Goal: Task Accomplishment & Management: Use online tool/utility

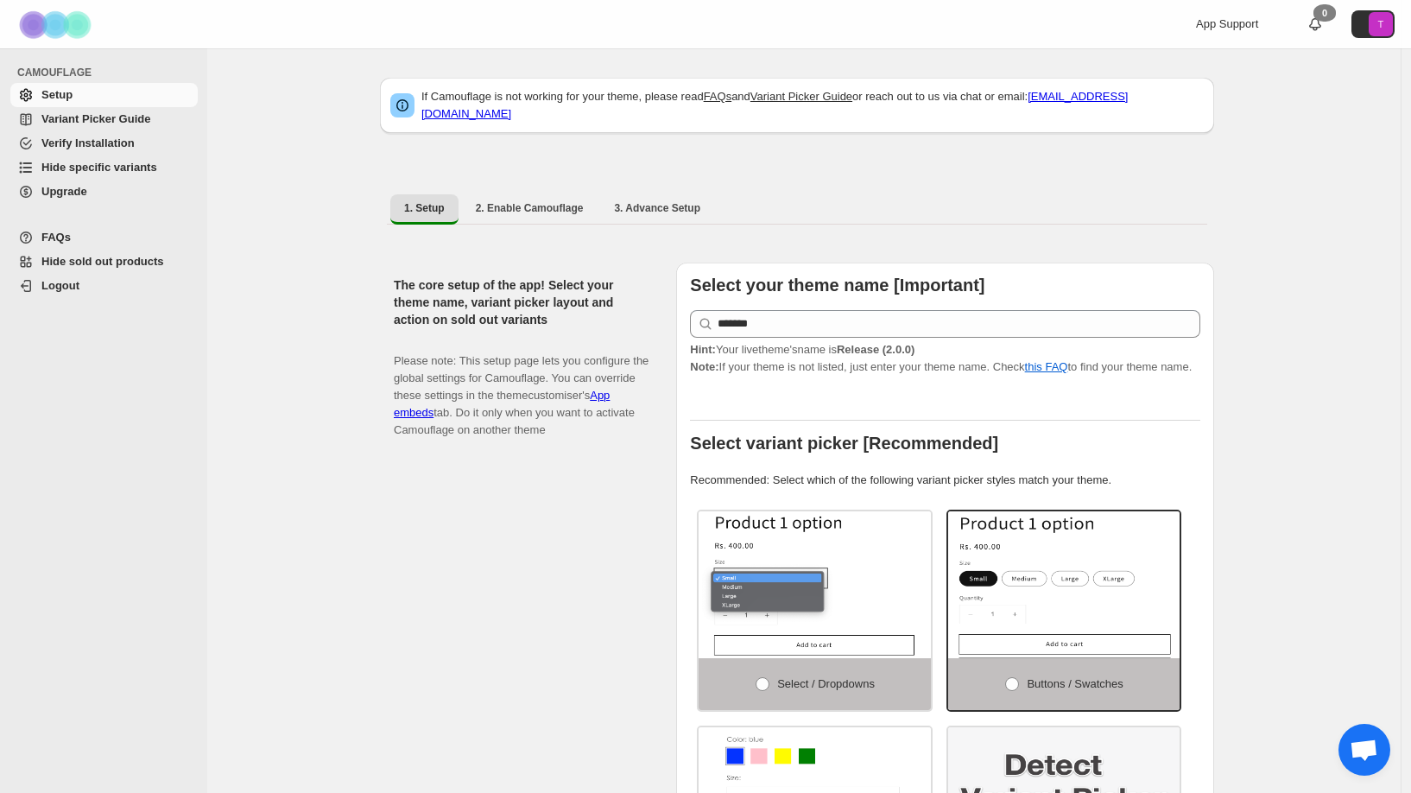
click at [72, 171] on span "Hide specific variants" at bounding box center [99, 167] width 116 height 13
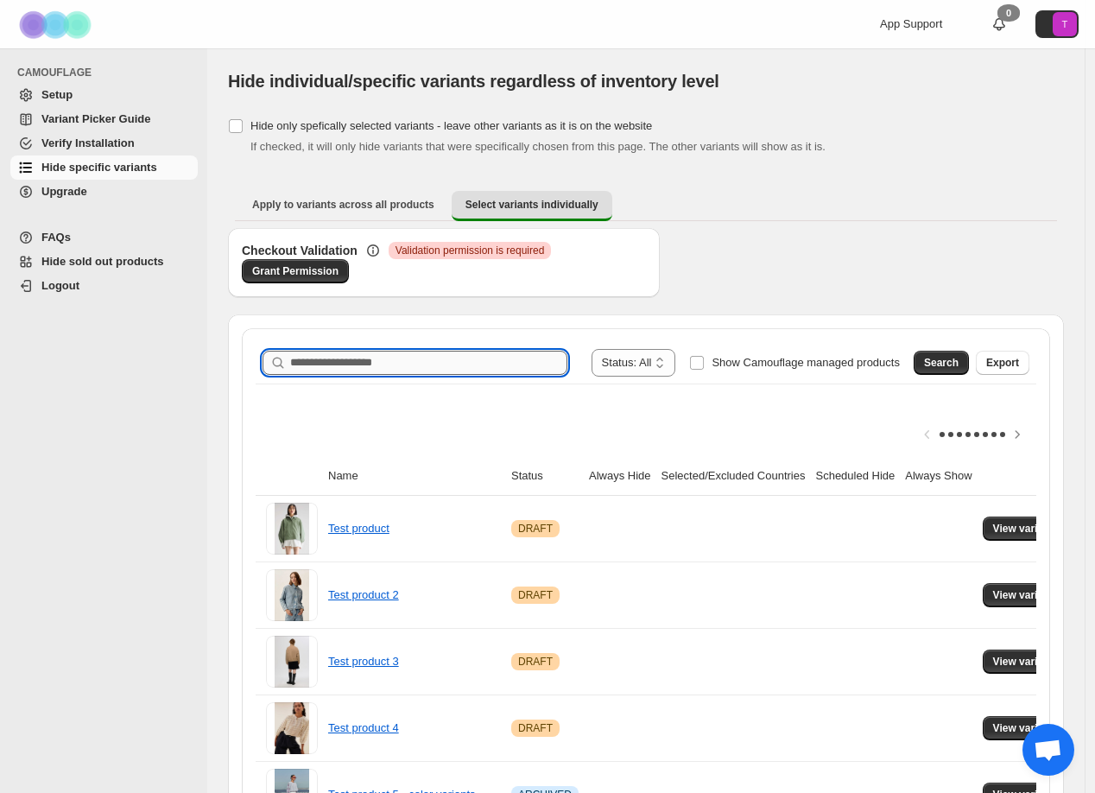
click at [320, 363] on input "Search product name" at bounding box center [428, 363] width 277 height 24
type input "********"
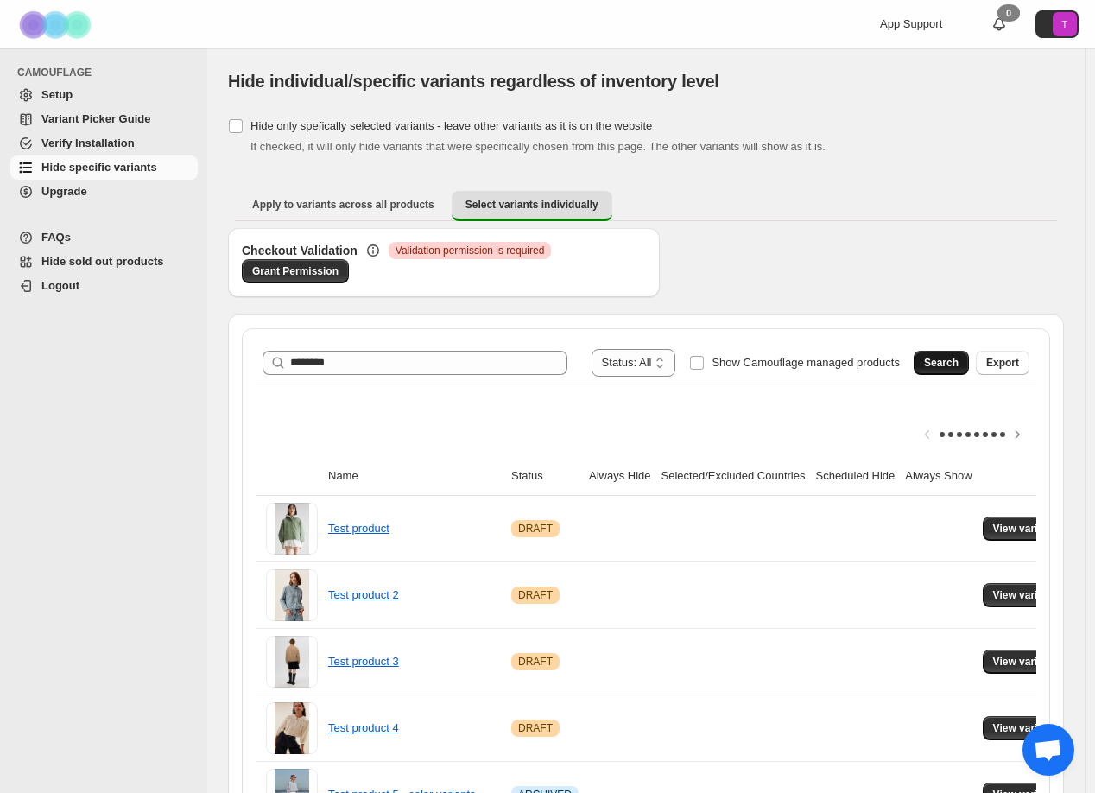
click at [959, 363] on span "Search" at bounding box center [941, 363] width 35 height 14
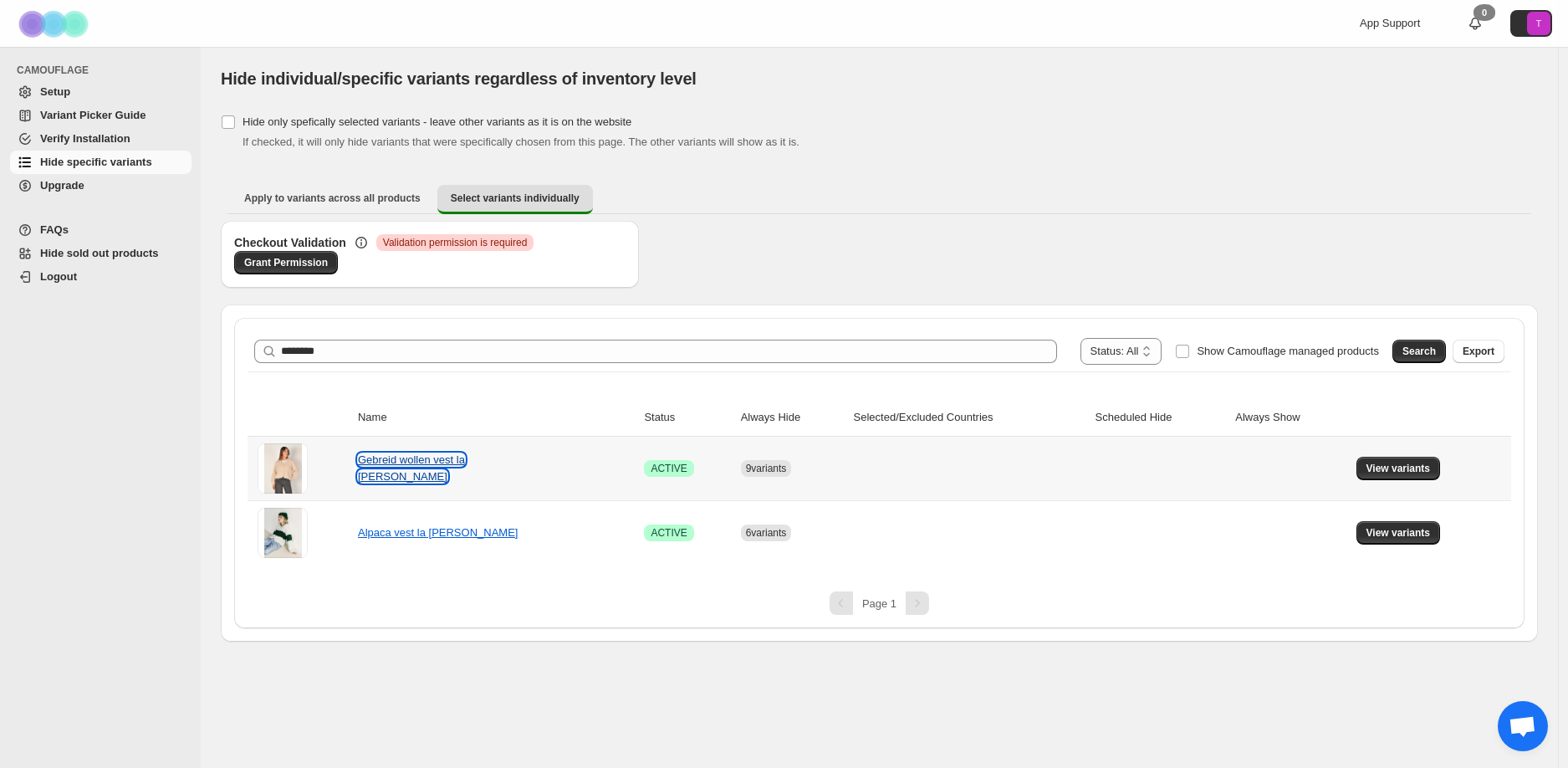
click at [408, 469] on link "Gebreid wollen vest la [PERSON_NAME]" at bounding box center [411, 468] width 107 height 29
click at [1374, 470] on span "View variants" at bounding box center [1398, 469] width 65 height 14
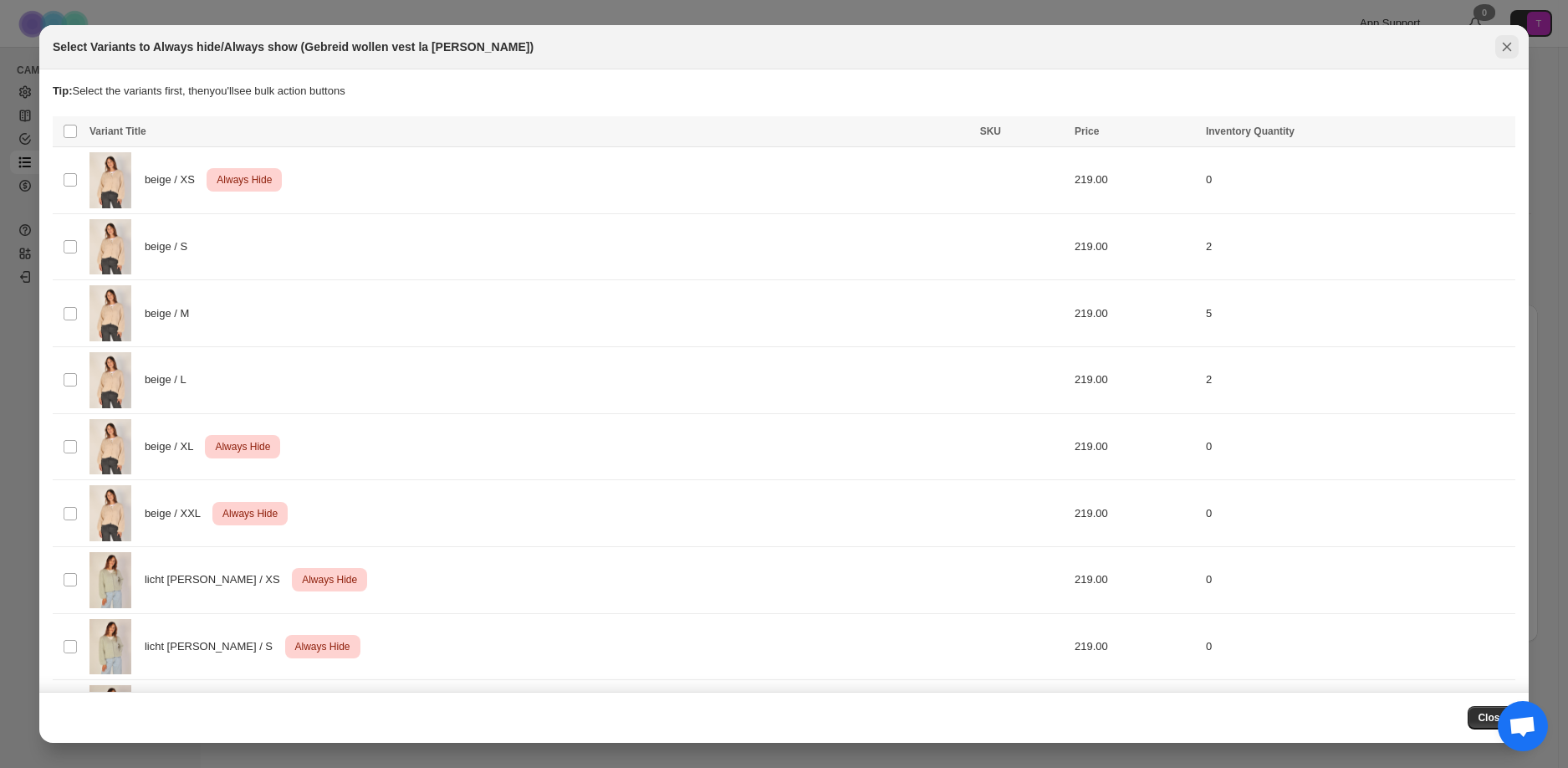
click at [1374, 49] on icon "Close" at bounding box center [1507, 47] width 10 height 10
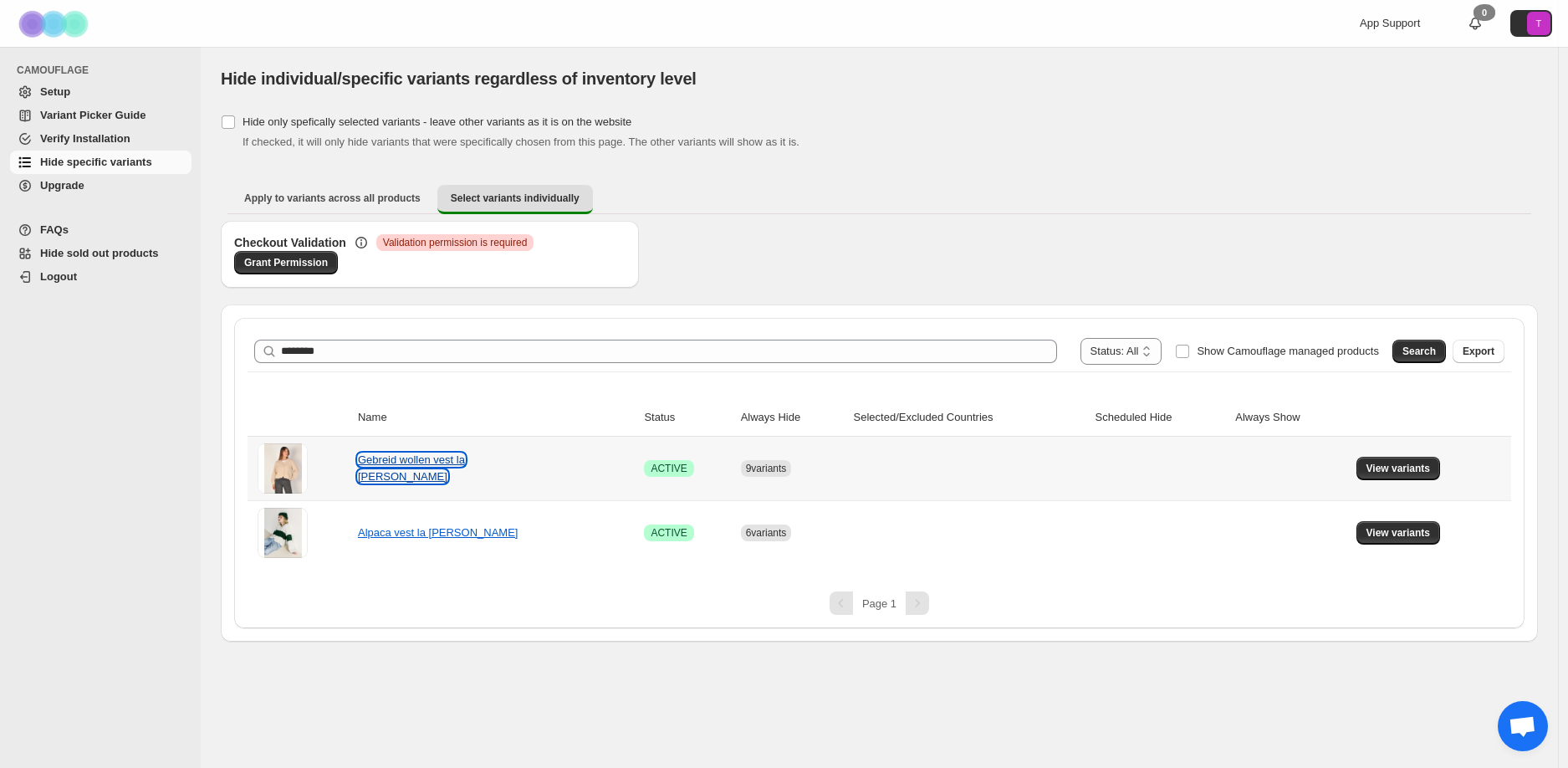
click at [433, 469] on link "Gebreid wollen vest la [PERSON_NAME]" at bounding box center [411, 468] width 107 height 29
click at [765, 469] on span "9 variants" at bounding box center [766, 469] width 41 height 12
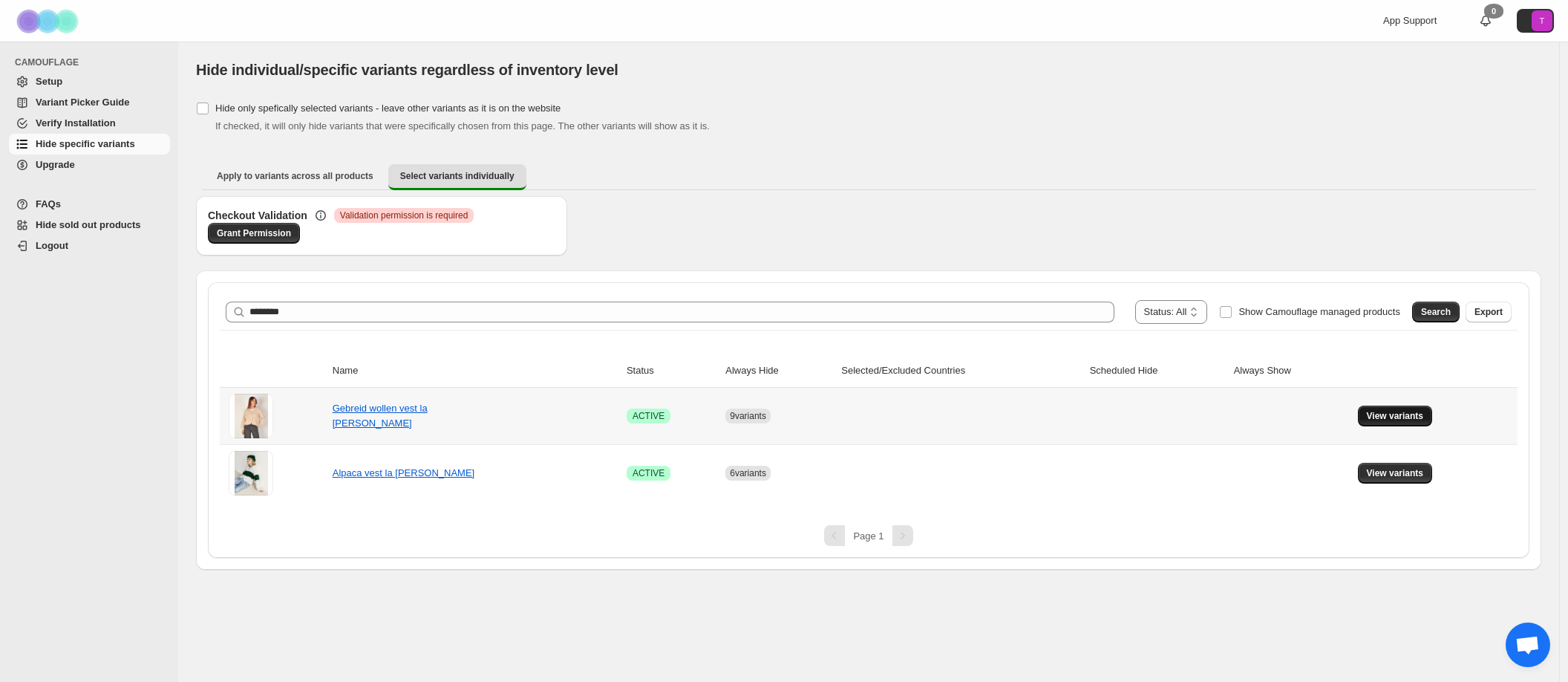
click at [1221, 421] on span "View variants" at bounding box center [1395, 416] width 58 height 12
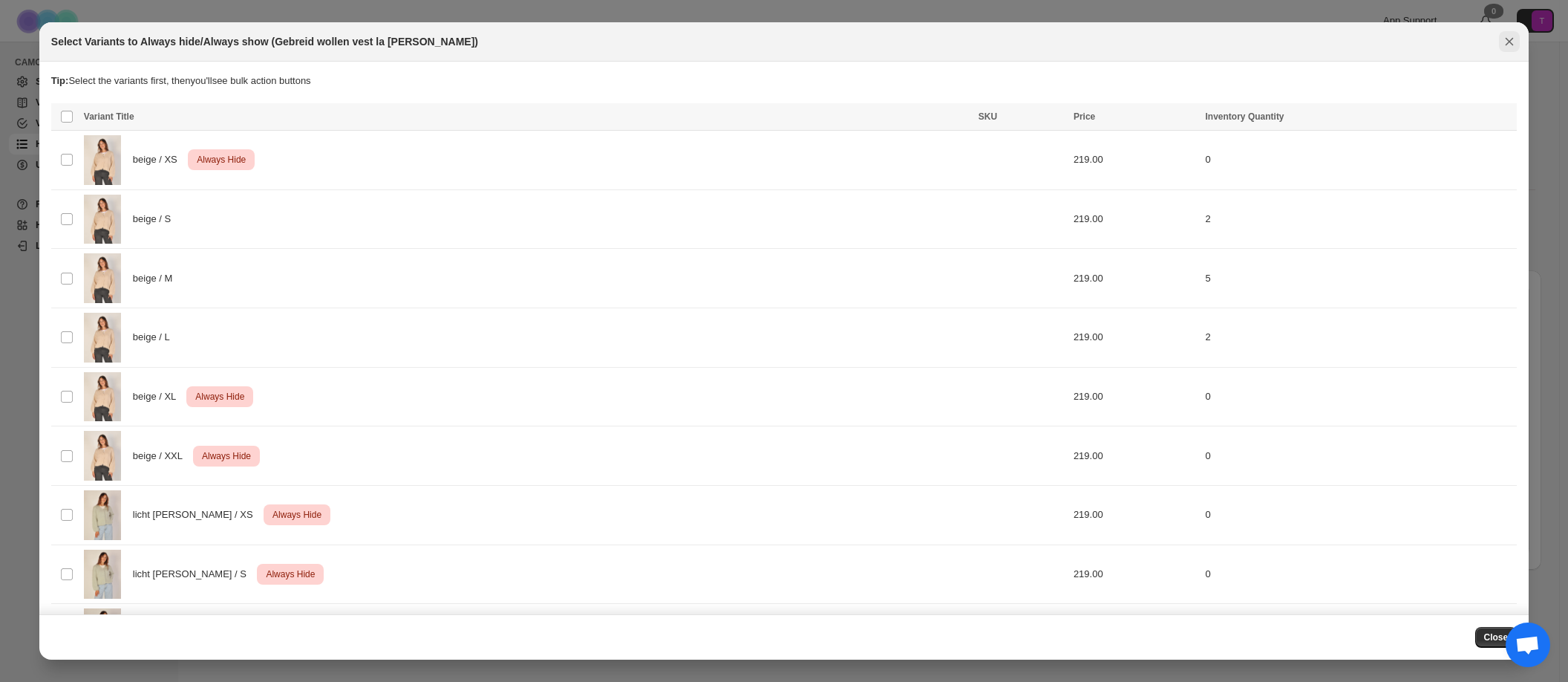
click at [1221, 43] on icon "Close" at bounding box center [1509, 41] width 15 height 15
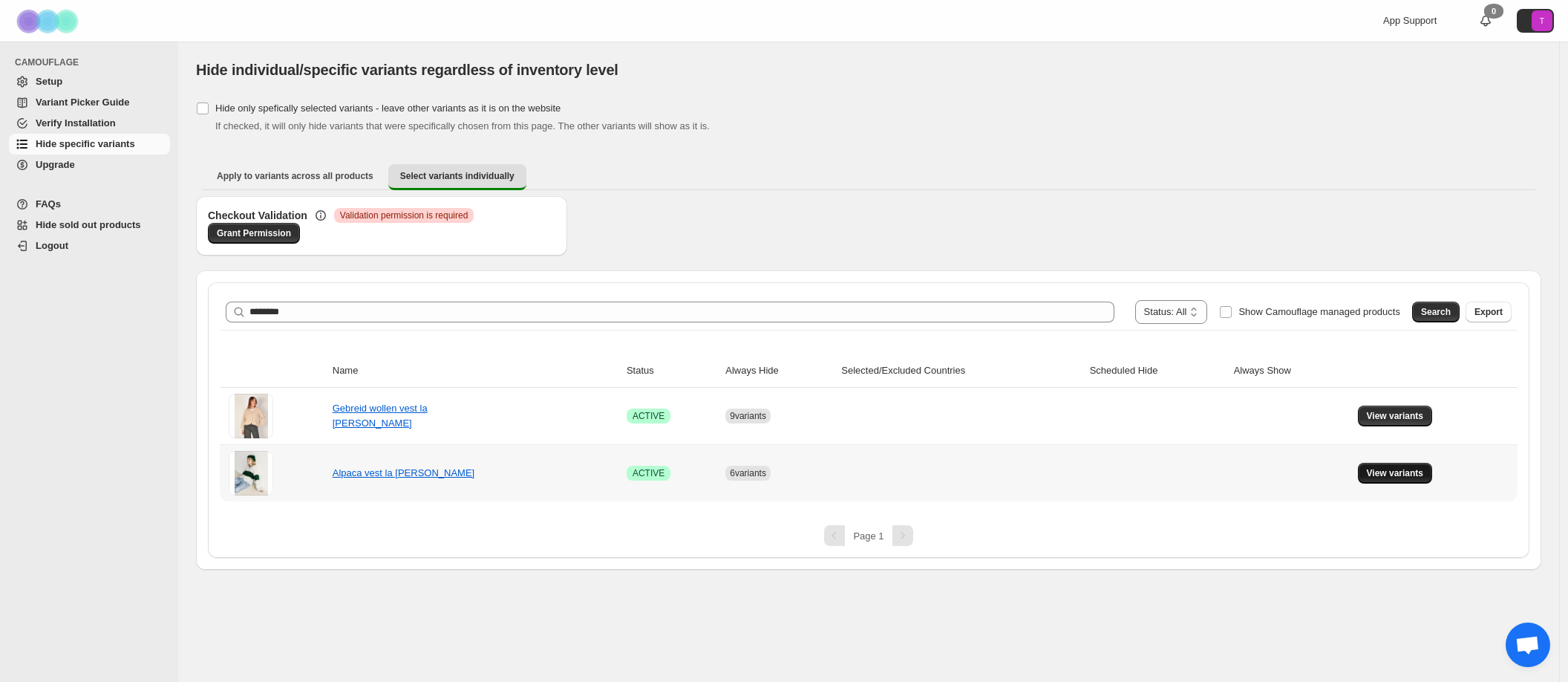
click at [1221, 476] on span "View variants" at bounding box center [1395, 473] width 58 height 12
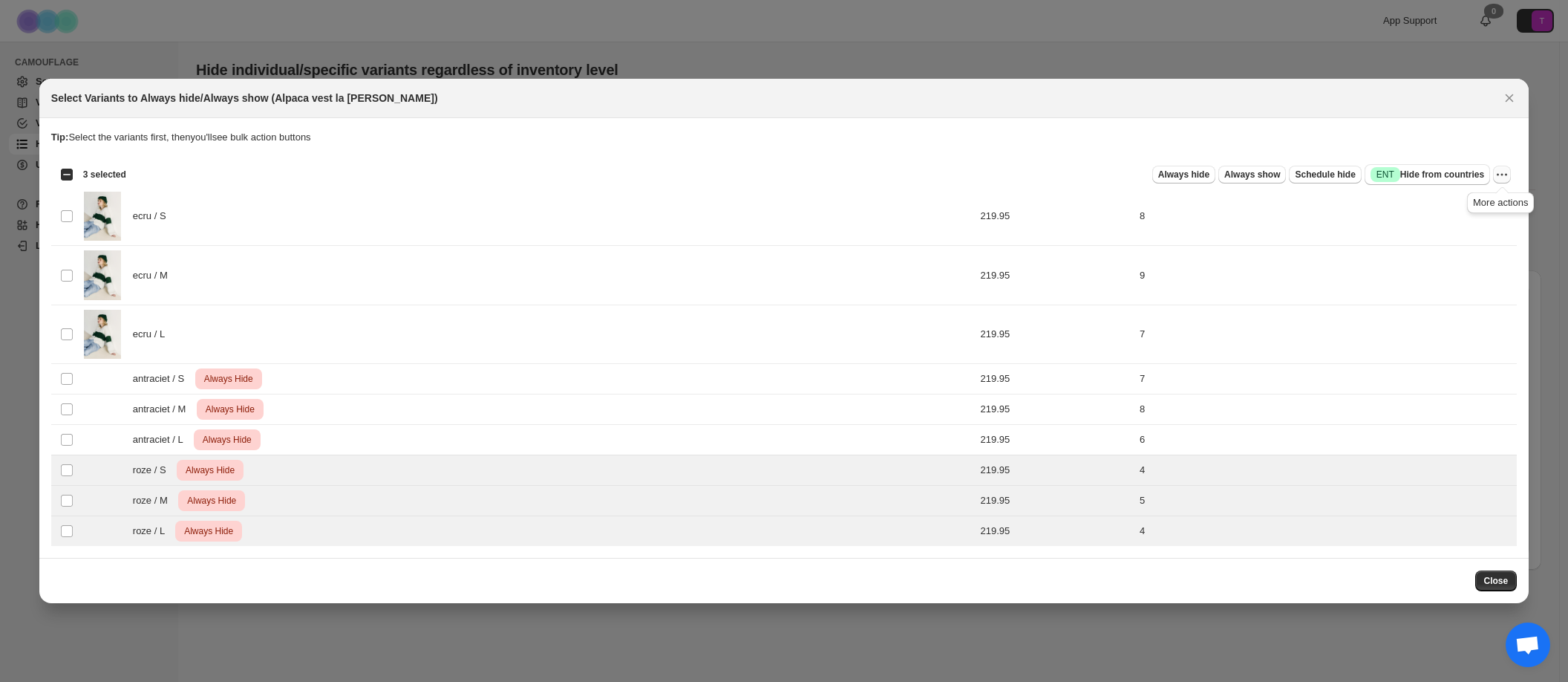
click at [1221, 173] on icon "More actions" at bounding box center [1502, 174] width 15 height 15
click at [1221, 207] on span "Undo always hide" at bounding box center [1432, 203] width 77 height 11
